Goal: Check status: Check status

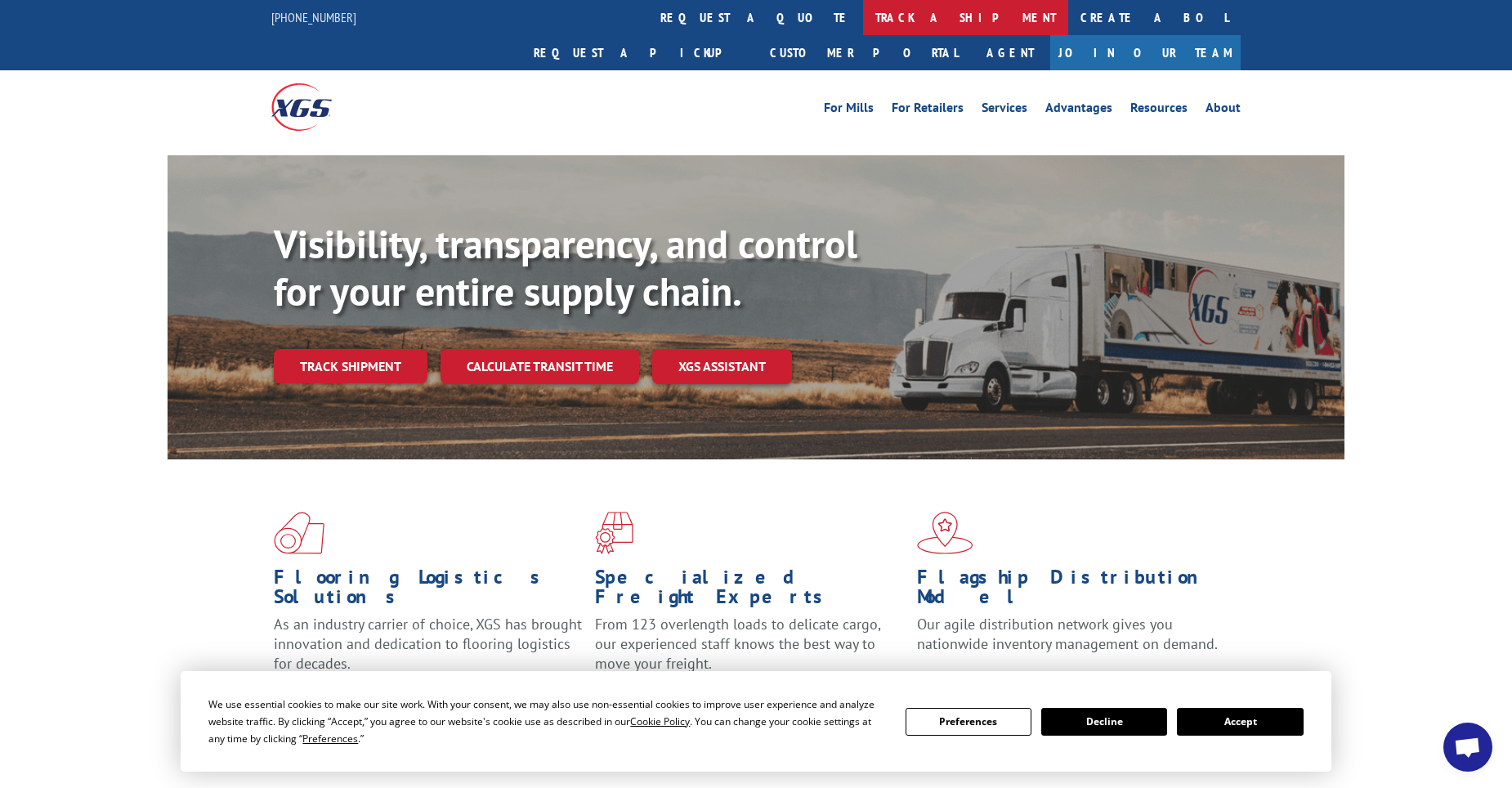
click at [863, 9] on link "track a shipment" at bounding box center [965, 18] width 205 height 35
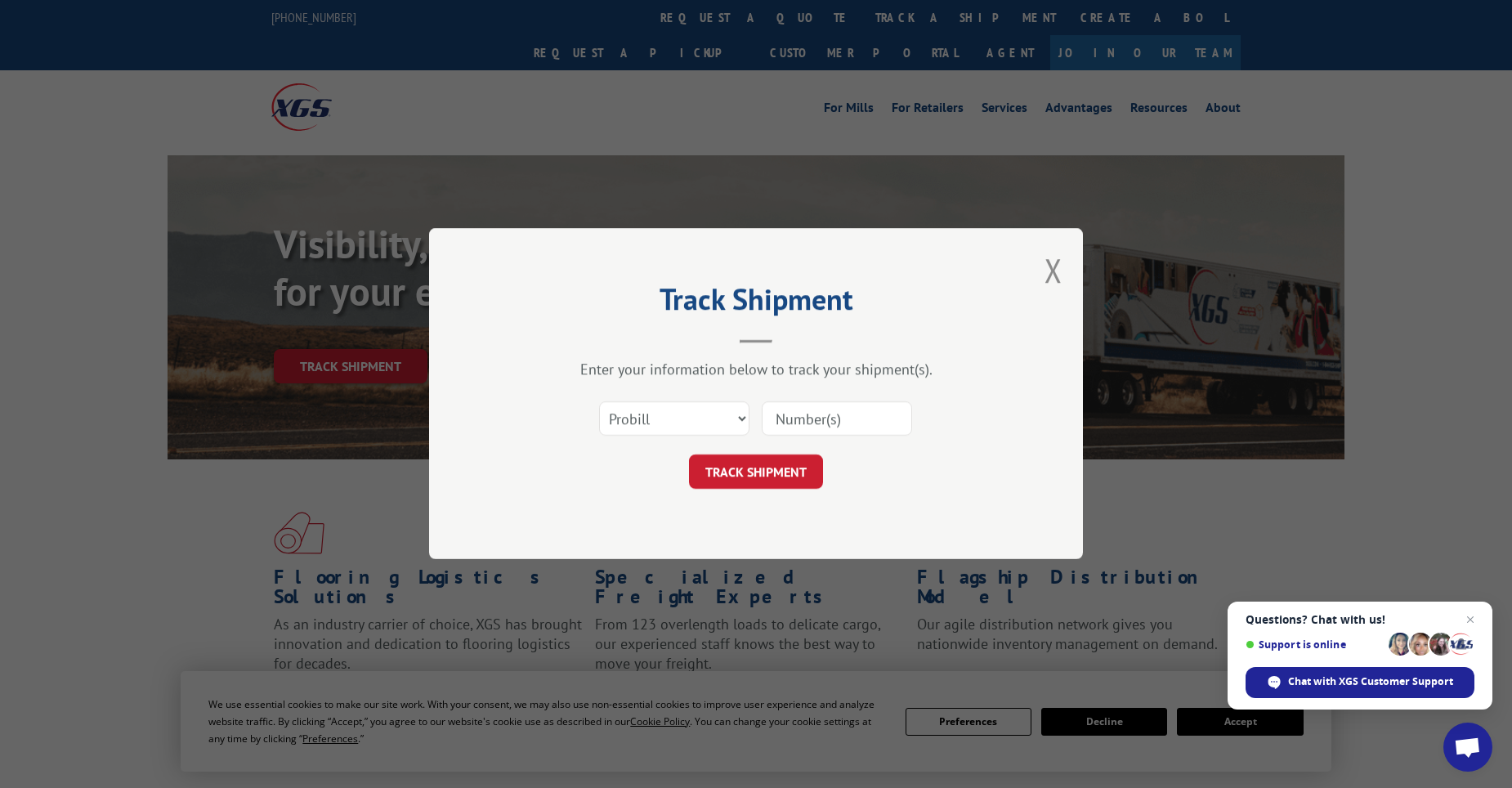
click at [819, 426] on input at bounding box center [837, 419] width 150 height 34
click at [692, 419] on select "Select category... Probill BOL PO" at bounding box center [674, 419] width 150 height 34
select select "bol"
click at [599, 402] on select "Select category... Probill BOL PO" at bounding box center [674, 419] width 150 height 34
click at [816, 404] on input at bounding box center [837, 419] width 150 height 34
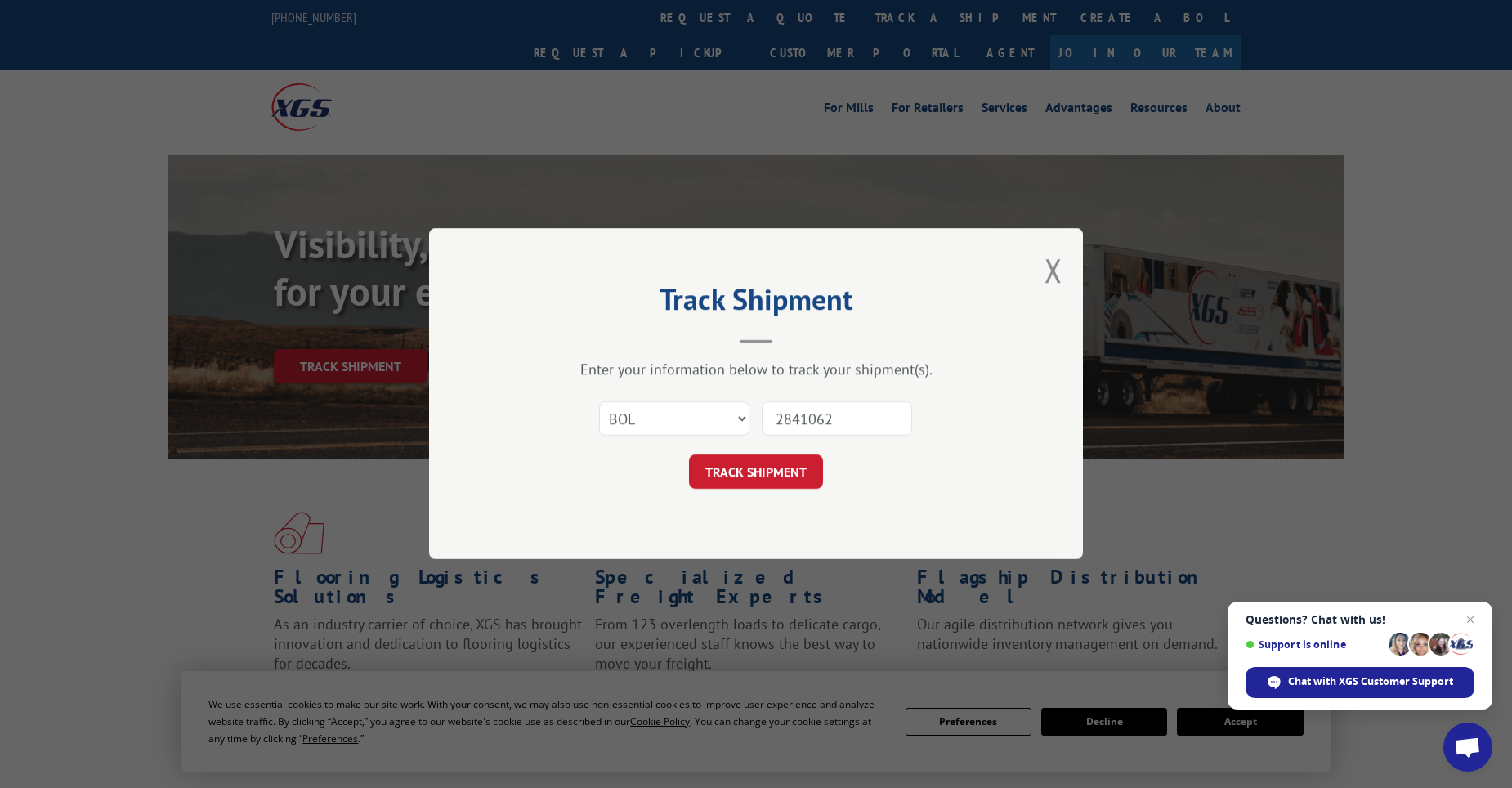
type input "2841062"
click at [768, 483] on button "TRACK SHIPMENT" at bounding box center [756, 472] width 134 height 34
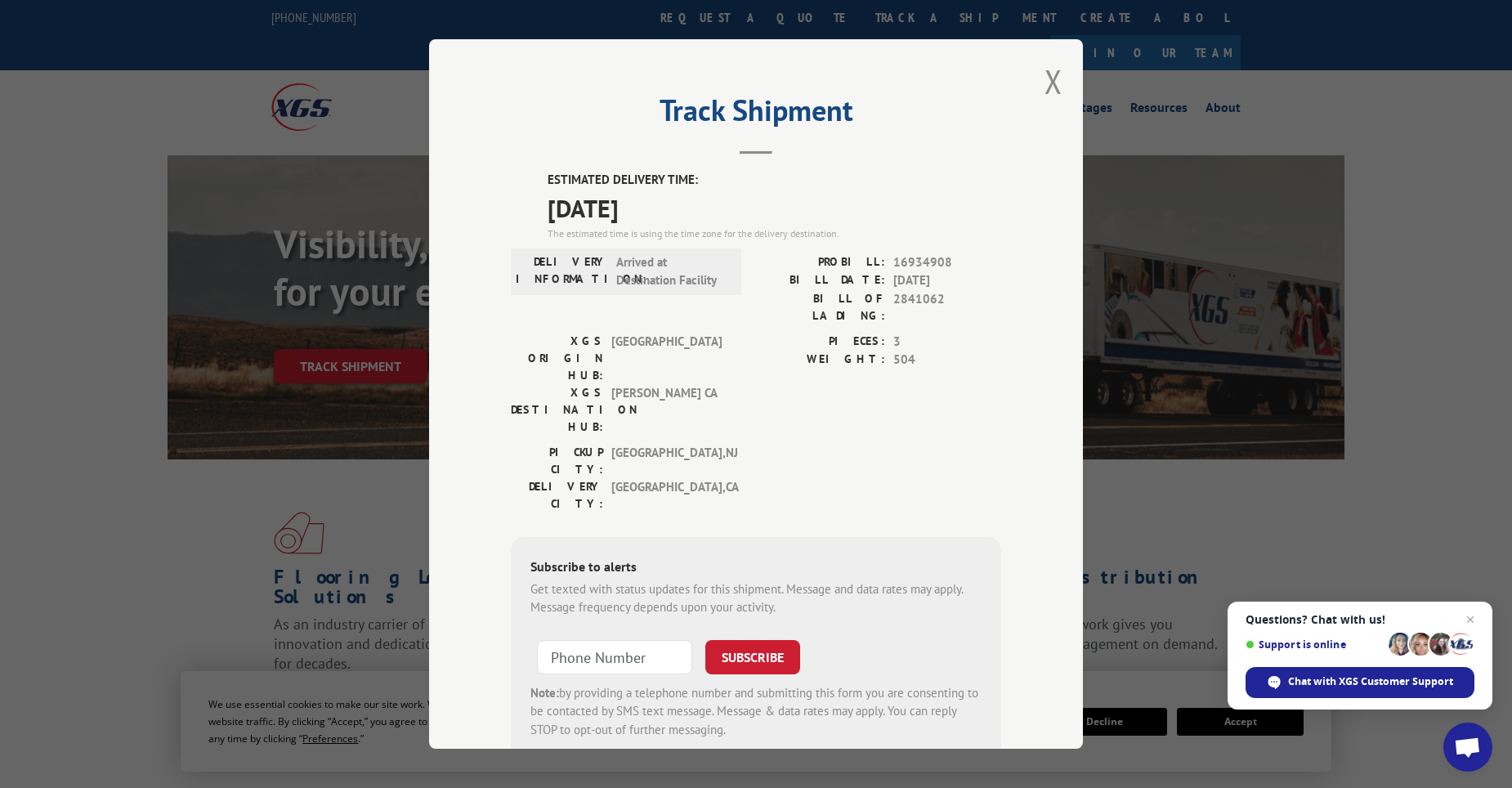
click at [1026, 532] on div "Track Shipment ESTIMATED DELIVERY TIME: [DATE] The estimated time is using the …" at bounding box center [756, 394] width 654 height 709
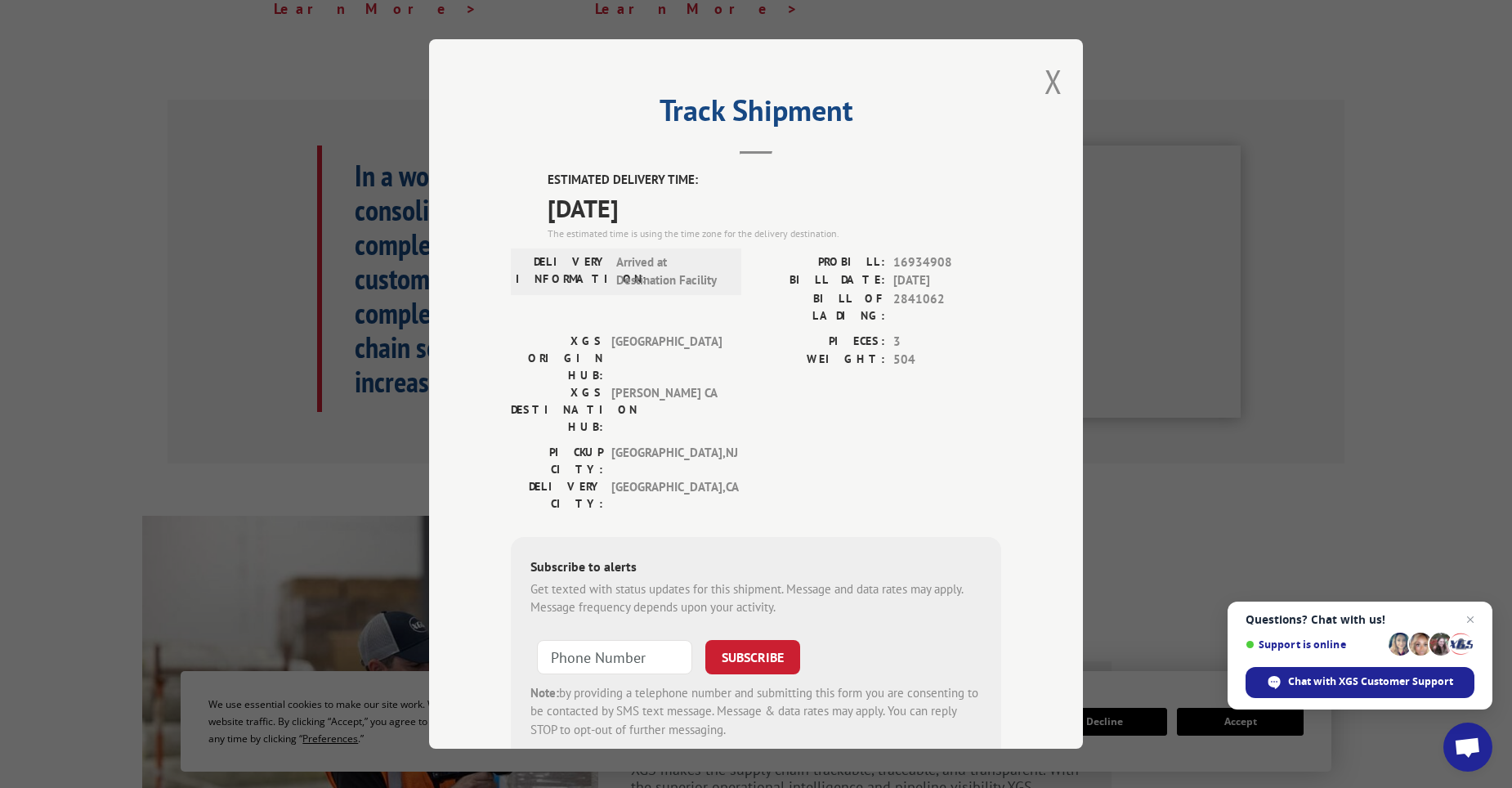
scroll to position [1378, 0]
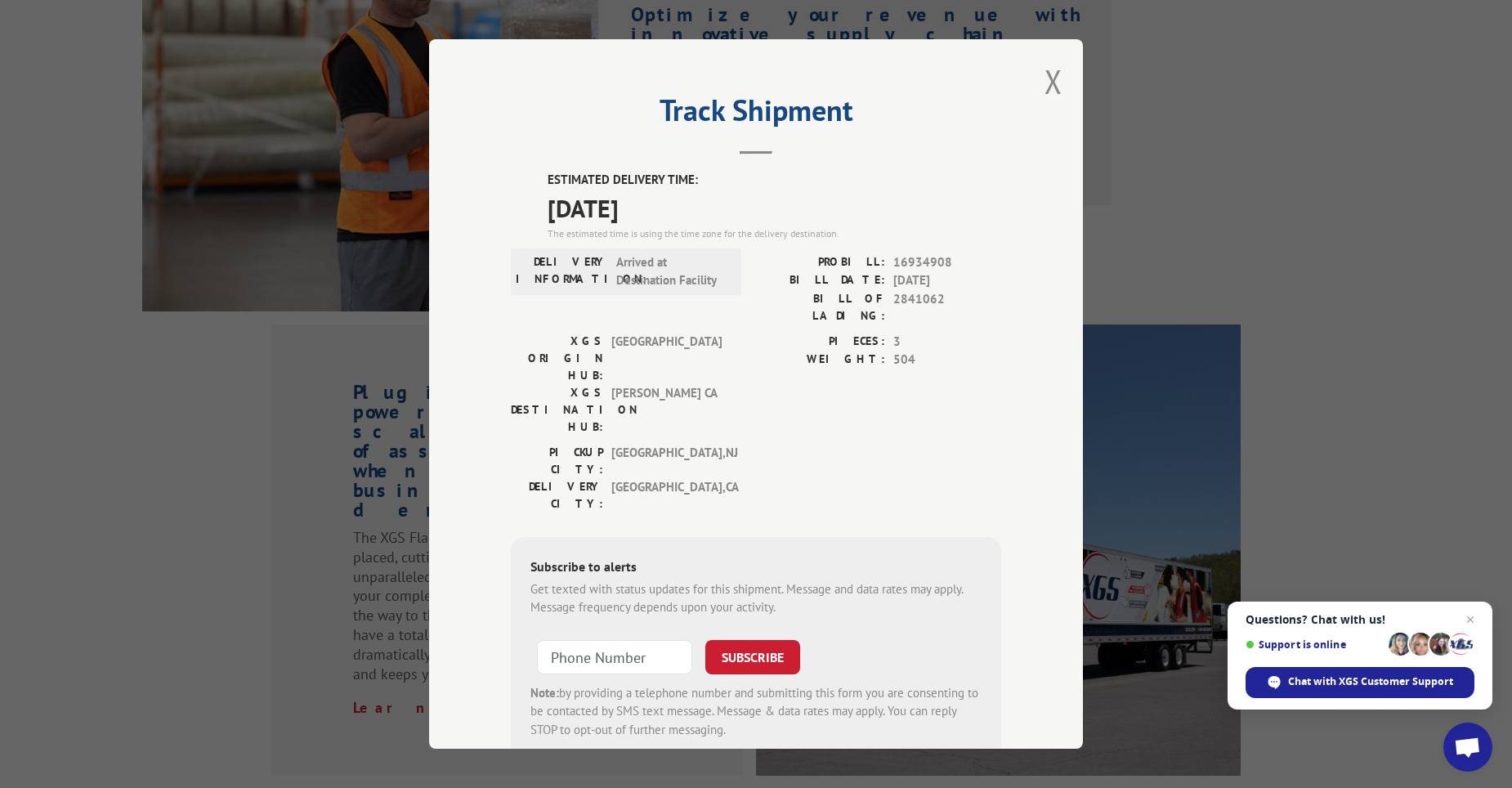
drag, startPoint x: 1351, startPoint y: 518, endPoint x: 1290, endPoint y: 538, distance: 64.2
click at [1290, 538] on div "Track Shipment ESTIMATED DELIVERY TIME: [DATE] The estimated time is using the …" at bounding box center [756, 394] width 1512 height 788
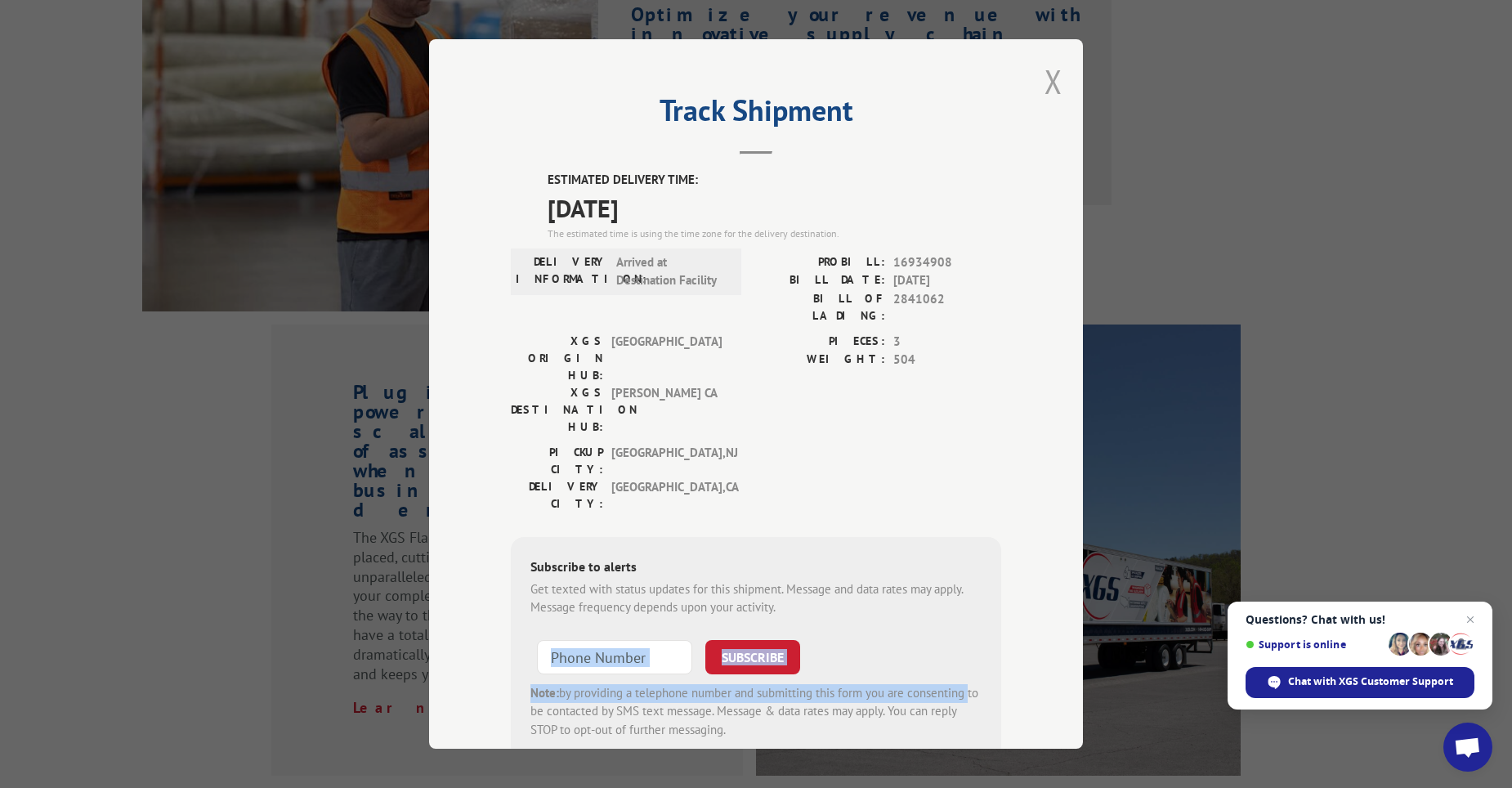
click at [1052, 85] on button "Close modal" at bounding box center [1053, 81] width 18 height 44
